Goal: Task Accomplishment & Management: Manage account settings

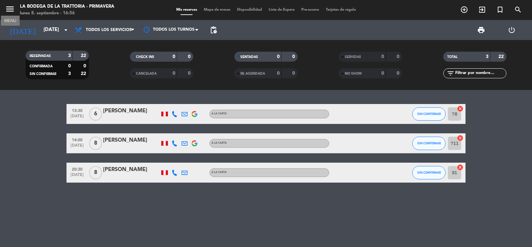
click at [9, 7] on icon "menu" at bounding box center [10, 9] width 10 height 10
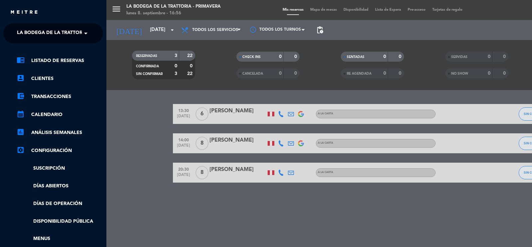
click at [20, 24] on ng-select "× La Bodega de la Trattoria - Primavera ×" at bounding box center [53, 33] width 100 height 20
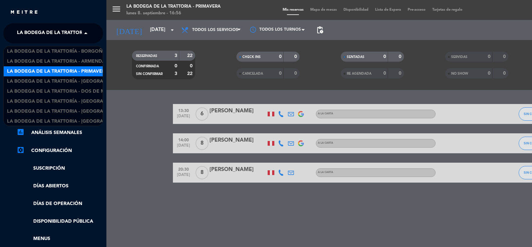
click at [29, 32] on span "La Bodega de la Trattoria - Primavera" at bounding box center [67, 33] width 101 height 14
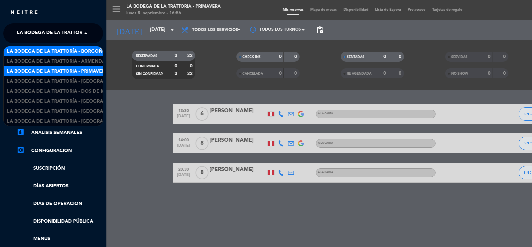
scroll to position [1, 0]
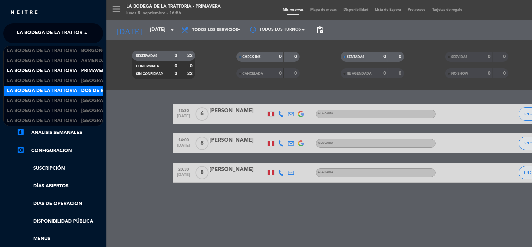
click at [53, 90] on span "La Bodega de la Trattoria - Dos de Mayo" at bounding box center [61, 91] width 108 height 8
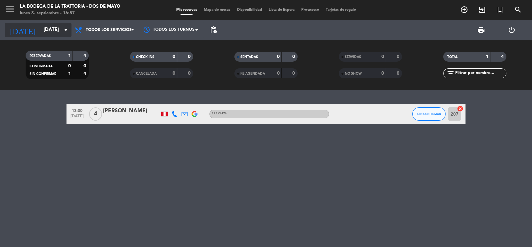
click at [43, 25] on input "[DATE]" at bounding box center [72, 30] width 64 height 13
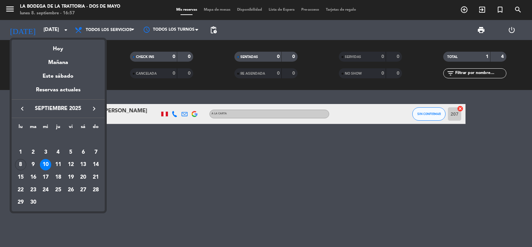
click at [81, 162] on div "13" at bounding box center [83, 164] width 11 height 11
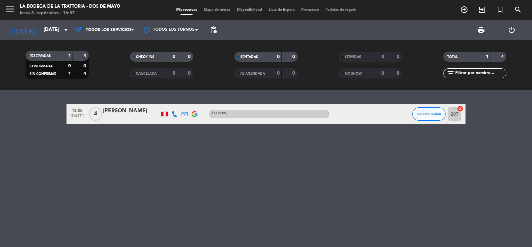
type input "[DATE]"
click at [176, 112] on icon at bounding box center [175, 114] width 6 height 6
click at [178, 103] on span "content_paste" at bounding box center [179, 102] width 5 height 5
click at [107, 95] on div "18:45 [DATE] 5 [PERSON_NAME] [PHONE_NUMBER] Copiar content_paste | A la carta S…" at bounding box center [266, 168] width 532 height 157
click at [175, 112] on icon at bounding box center [175, 114] width 6 height 6
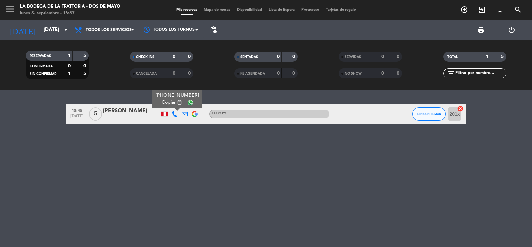
click at [184, 102] on span "|" at bounding box center [184, 102] width 1 height 7
click at [180, 103] on div "Copiar content_paste |" at bounding box center [178, 102] width 44 height 7
click at [177, 103] on span "content_paste" at bounding box center [179, 102] width 5 height 5
click at [177, 102] on span "content_paste" at bounding box center [179, 102] width 5 height 5
click at [183, 115] on icon at bounding box center [185, 114] width 6 height 6
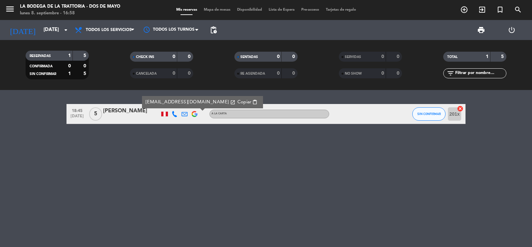
click at [238, 100] on span "Copiar" at bounding box center [245, 101] width 14 height 7
